Goal: Task Accomplishment & Management: Complete application form

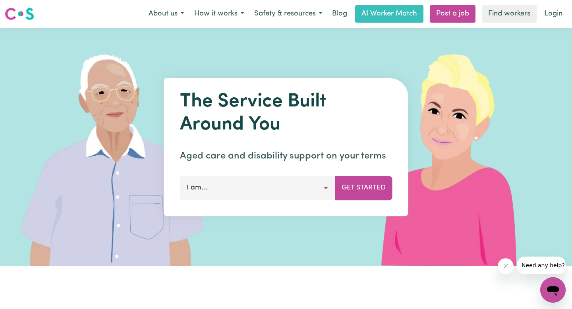
click at [294, 193] on button "I am..." at bounding box center [257, 188] width 155 height 24
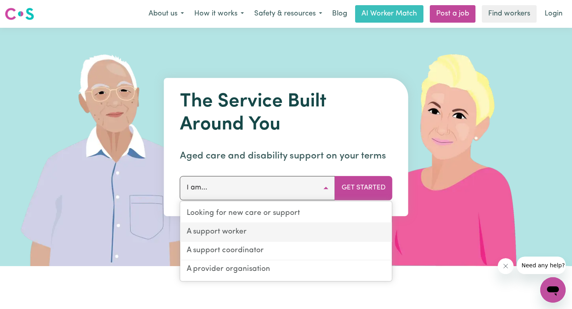
click at [268, 229] on link "A support worker" at bounding box center [286, 232] width 212 height 19
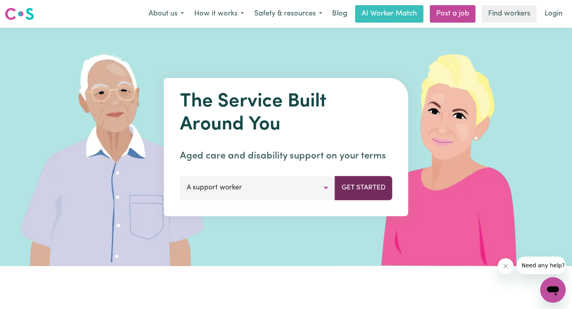
click at [371, 188] on button "Get Started" at bounding box center [364, 188] width 58 height 24
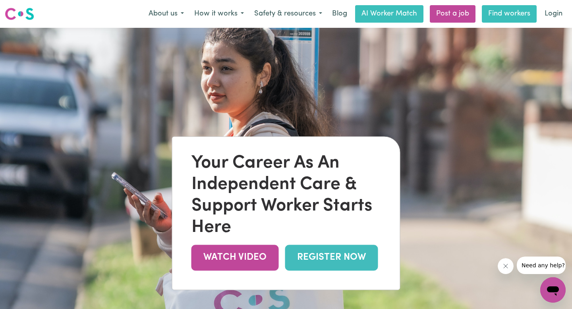
click at [501, 18] on link "Find workers" at bounding box center [509, 13] width 55 height 17
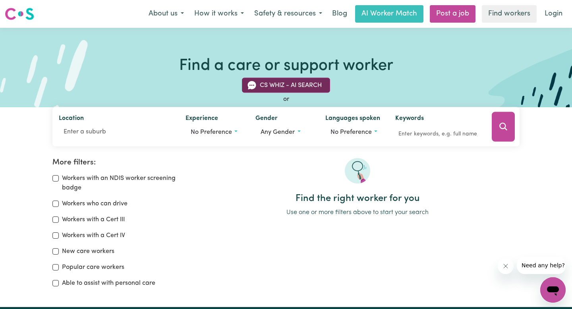
click at [312, 89] on button "CS Whiz - AI Search" at bounding box center [286, 85] width 88 height 15
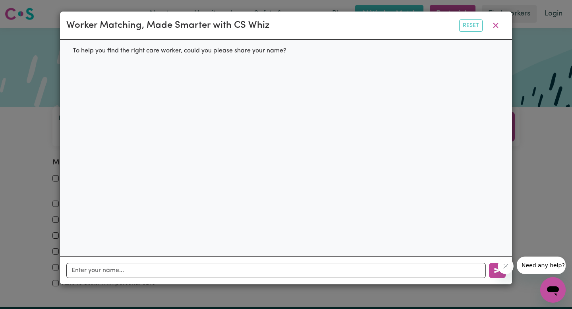
click at [199, 26] on div "Worker Matching, Made Smarter with CS Whiz" at bounding box center [167, 25] width 203 height 14
click at [297, 26] on div "Worker Matching, Made Smarter with CS Whiz Reset" at bounding box center [286, 26] width 452 height 28
click at [243, 27] on div "Worker Matching, Made Smarter with CS Whiz" at bounding box center [167, 25] width 203 height 14
click at [225, 51] on div "To help you find the right care worker, could you please share your name?" at bounding box center [179, 51] width 226 height 22
click at [194, 28] on div "Worker Matching, Made Smarter with CS Whiz" at bounding box center [167, 25] width 203 height 14
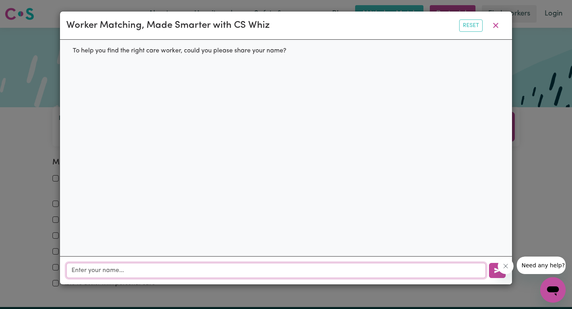
click at [134, 269] on input "text" at bounding box center [276, 270] width 420 height 15
type input "Marina"
click at [499, 273] on div at bounding box center [532, 265] width 68 height 17
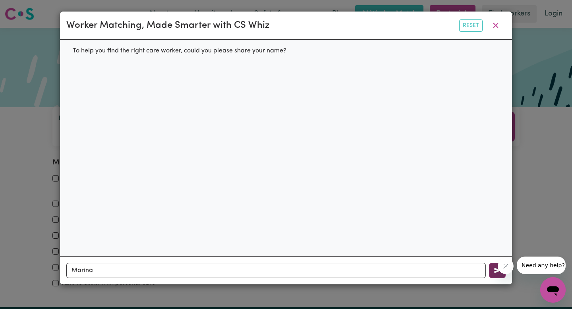
click at [495, 271] on icon "button" at bounding box center [497, 270] width 6 height 6
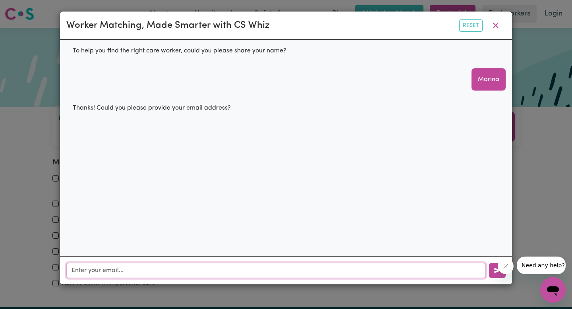
click at [262, 269] on input "text" at bounding box center [276, 270] width 420 height 15
type input "marina_fahmy@icloud.com"
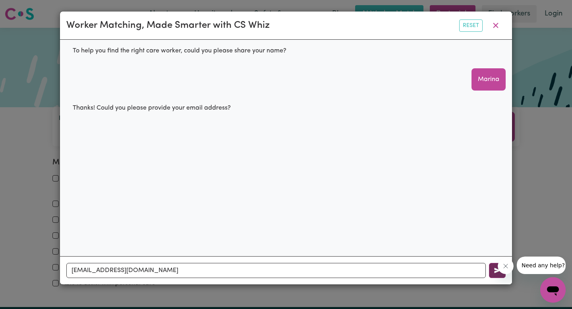
click at [496, 273] on icon "button" at bounding box center [497, 270] width 6 height 6
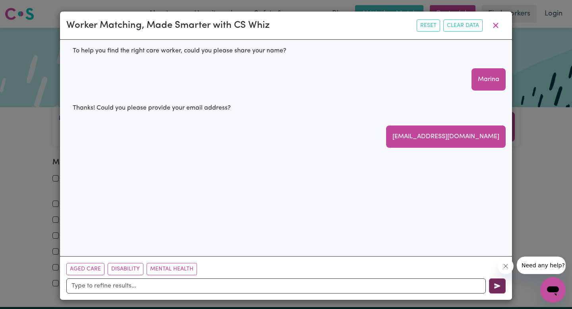
scroll to position [2, 0]
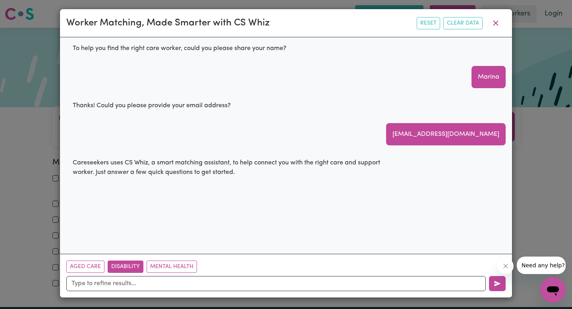
click at [124, 269] on button "Disability" at bounding box center [126, 267] width 36 height 12
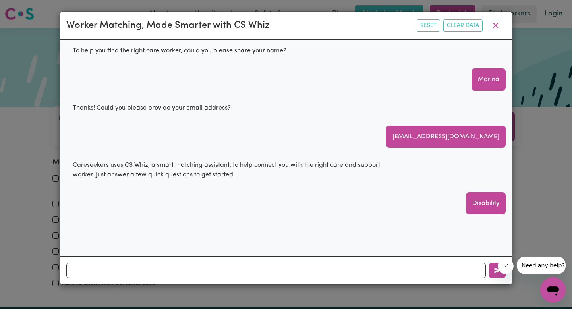
scroll to position [0, 0]
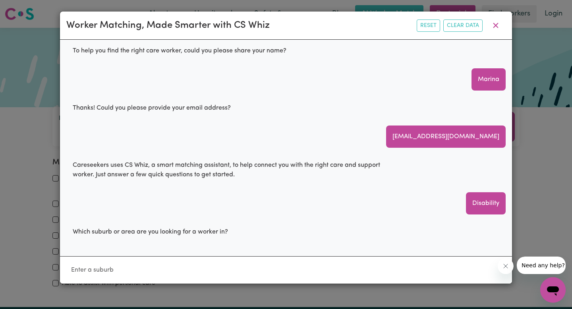
click at [216, 262] on div at bounding box center [286, 269] width 452 height 27
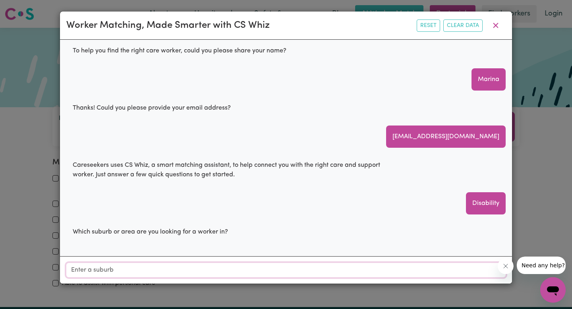
click at [97, 272] on input "Location" at bounding box center [285, 270] width 439 height 14
type input "Bla"
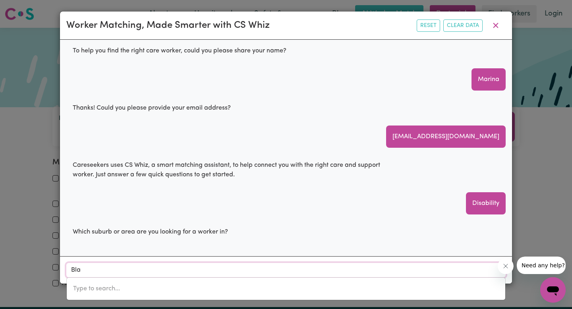
type input "BlaCK CREEK, New South Wales, 2439"
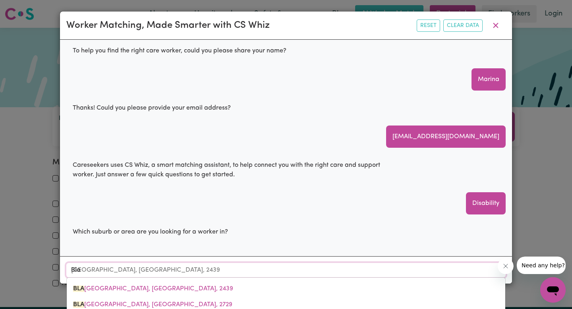
type input "Blac"
type input "BlacK CREEK, New South Wales, 2439"
type input "Blact"
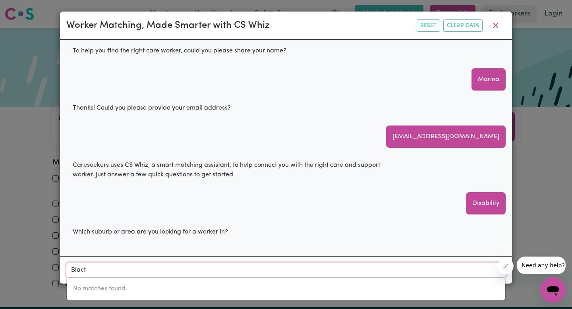
type input "Blac"
type input "BlacK CREEK, New South Wales, 2439"
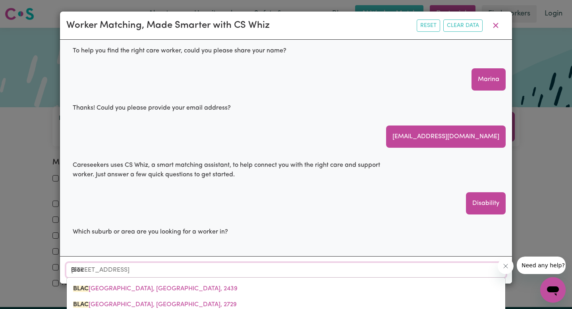
type input "Black"
type input "Black CREEK, New South Wales, 2439"
type input "Blackt"
type input "BlacktOWN, New South Wales, 2148"
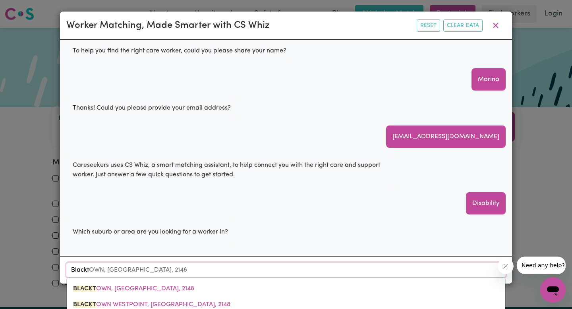
type input "Blackto"
type input "BlacktoWN, New South Wales, 2148"
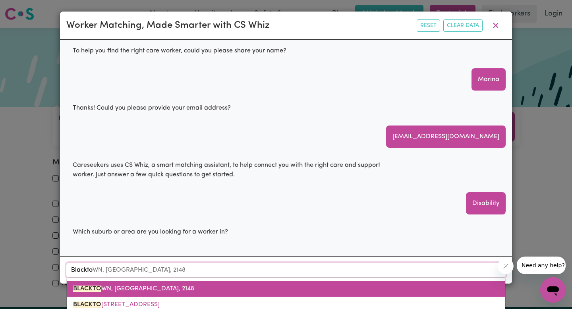
click at [86, 288] on mark "BLACKTO" at bounding box center [87, 289] width 28 height 6
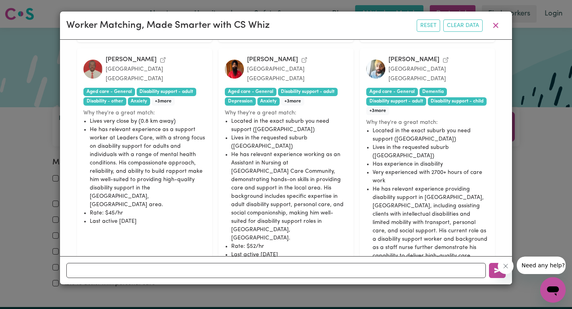
scroll to position [780, 0]
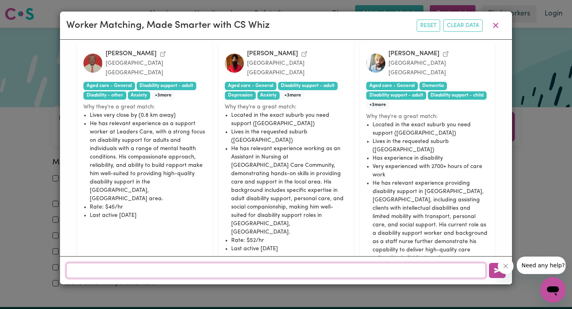
click at [311, 271] on input "text" at bounding box center [276, 270] width 420 height 15
type input "female only"
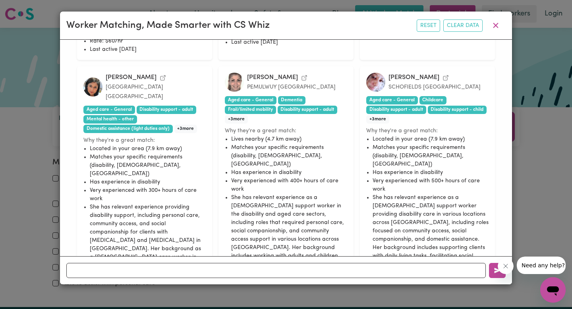
scroll to position [857, 0]
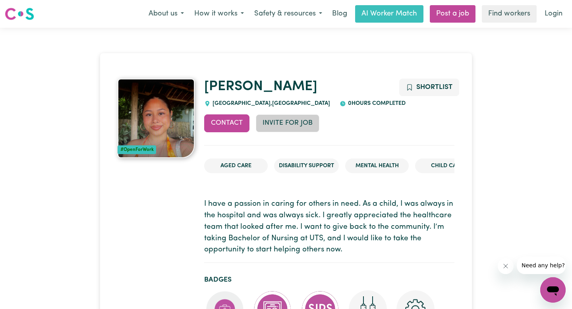
click at [291, 119] on button "Invite for Job" at bounding box center [288, 122] width 64 height 17
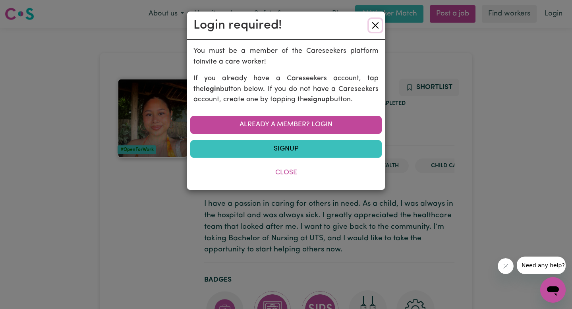
click at [379, 22] on button "Close" at bounding box center [375, 25] width 13 height 13
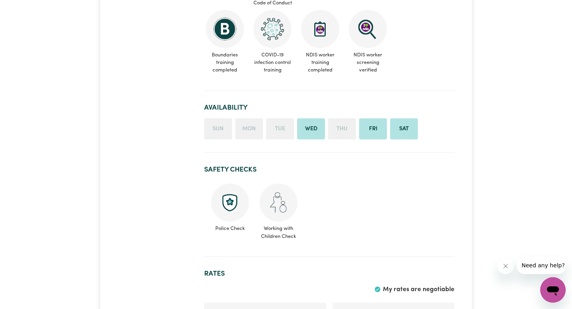
scroll to position [356, 0]
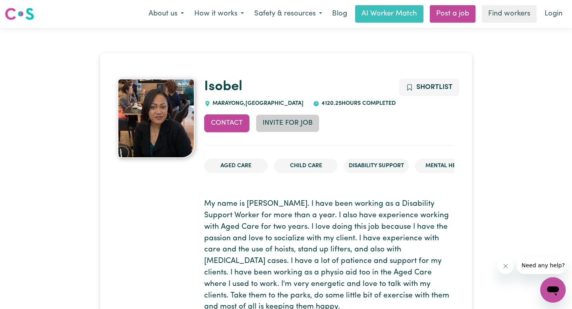
click at [293, 122] on button "Invite for Job" at bounding box center [288, 122] width 64 height 17
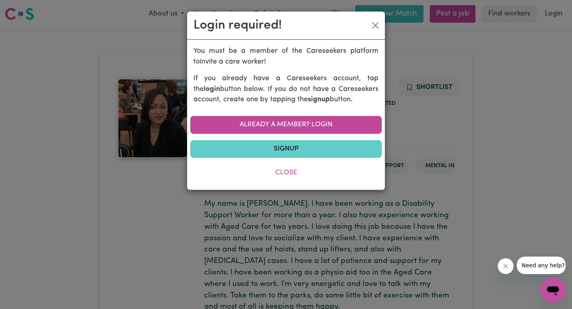
click at [313, 149] on link "Signup" at bounding box center [286, 148] width 192 height 17
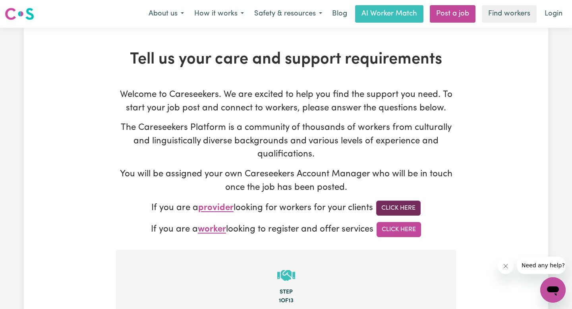
click at [404, 210] on link "Click Here" at bounding box center [398, 208] width 45 height 15
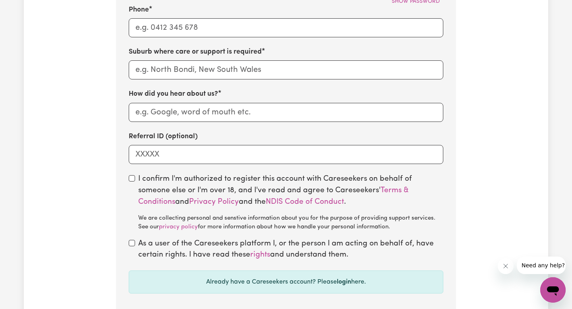
scroll to position [301, 0]
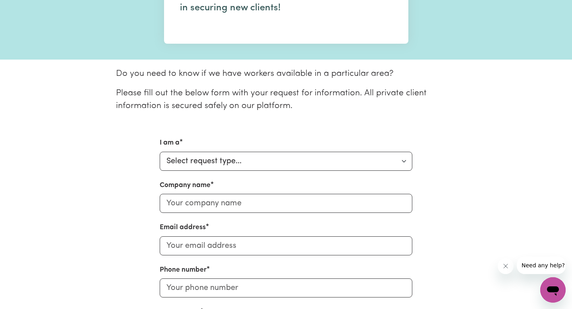
scroll to position [144, 0]
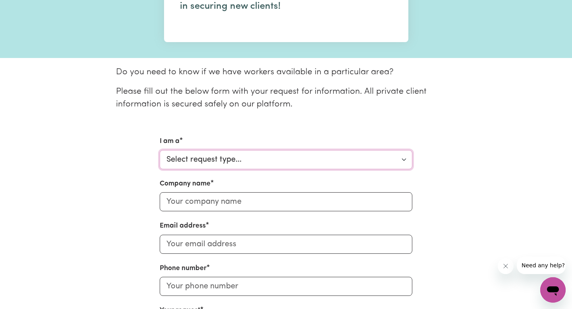
click at [254, 159] on select "Select request type... Individual looking for care and support for myself and m…" at bounding box center [286, 159] width 253 height 19
select select "Organisation"
click at [160, 150] on select "Select request type... Individual looking for care and support for myself and m…" at bounding box center [286, 159] width 253 height 19
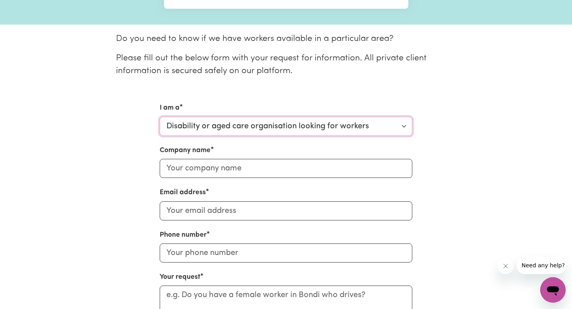
scroll to position [184, 0]
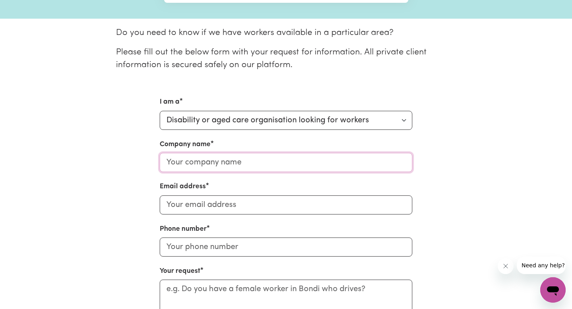
click at [241, 167] on input "Company name" at bounding box center [286, 162] width 253 height 19
type input "Care Services Pty Ltd"
click at [225, 203] on input "Email address" at bounding box center [286, 204] width 253 height 19
type input "[EMAIL_ADDRESS][DOMAIN_NAME]"
click at [224, 246] on input "Phone number" at bounding box center [286, 247] width 253 height 19
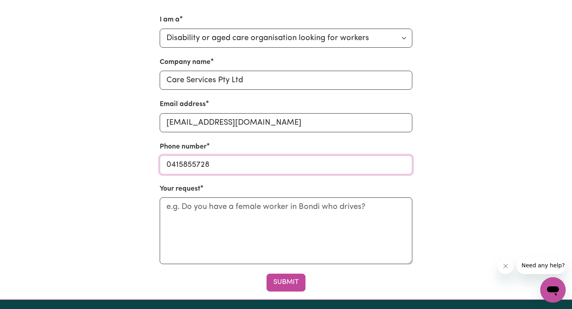
scroll to position [275, 0]
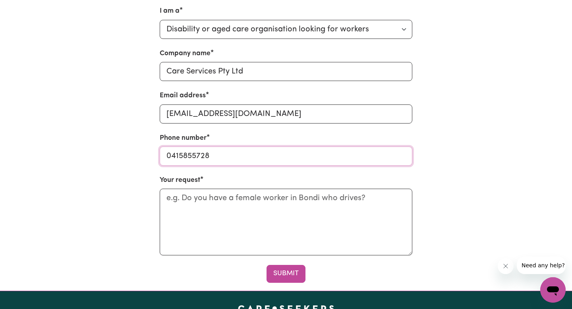
type input "0415855728"
click at [234, 214] on textarea "Your request" at bounding box center [286, 222] width 253 height 67
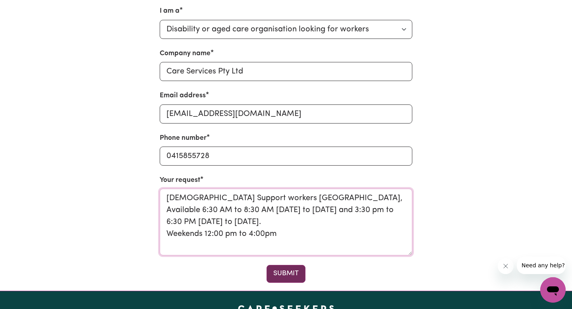
type textarea "[DEMOGRAPHIC_DATA] Support workers [GEOGRAPHIC_DATA], Available 6:30 AM to 8:30…"
click at [288, 277] on button "Submit" at bounding box center [286, 273] width 39 height 17
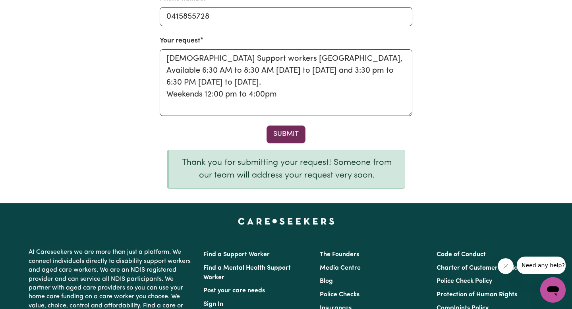
scroll to position [230, 0]
